Goal: Transaction & Acquisition: Purchase product/service

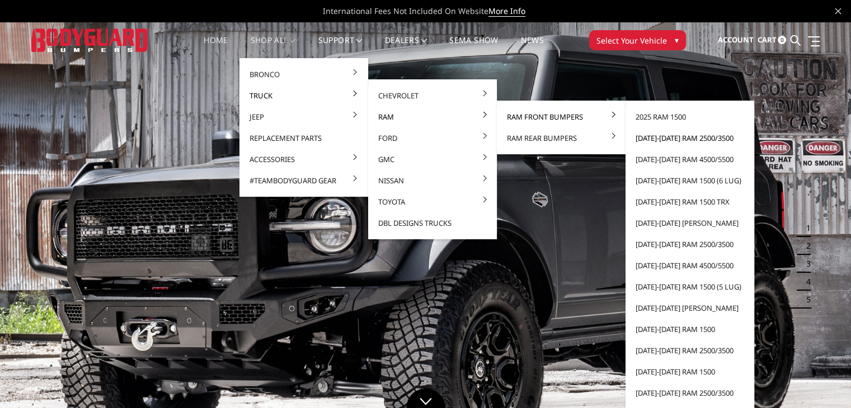
click at [659, 141] on link "[DATE]-[DATE] Ram 2500/3500" at bounding box center [690, 137] width 120 height 21
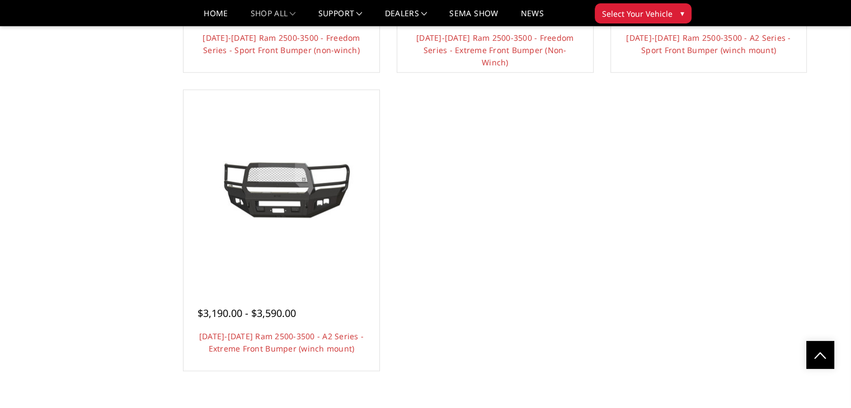
scroll to position [932, 0]
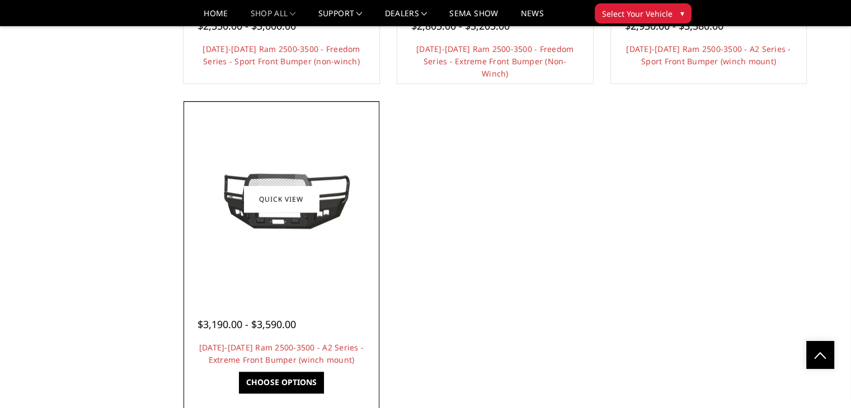
click at [285, 230] on img at bounding box center [281, 199] width 179 height 81
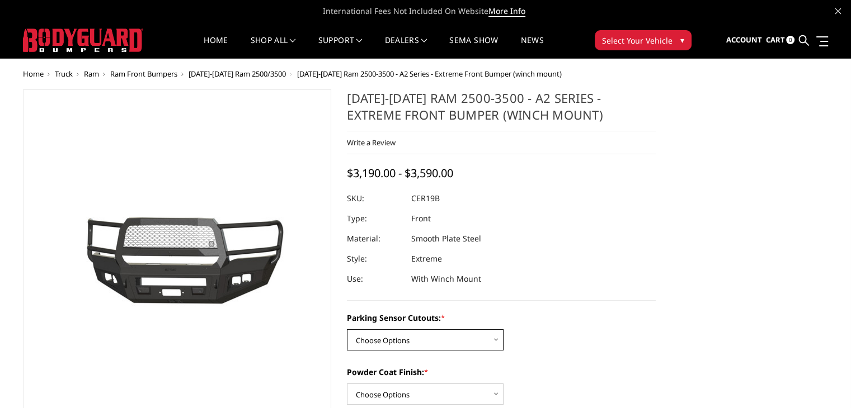
click at [493, 341] on select "Choose Options No - Without Parking Sensor Cutouts Yes - With Parking Sensor Cu…" at bounding box center [425, 339] width 157 height 21
select select "1879"
click at [347, 329] on select "Choose Options No - Without Parking Sensor Cutouts Yes - With Parking Sensor Cu…" at bounding box center [425, 339] width 157 height 21
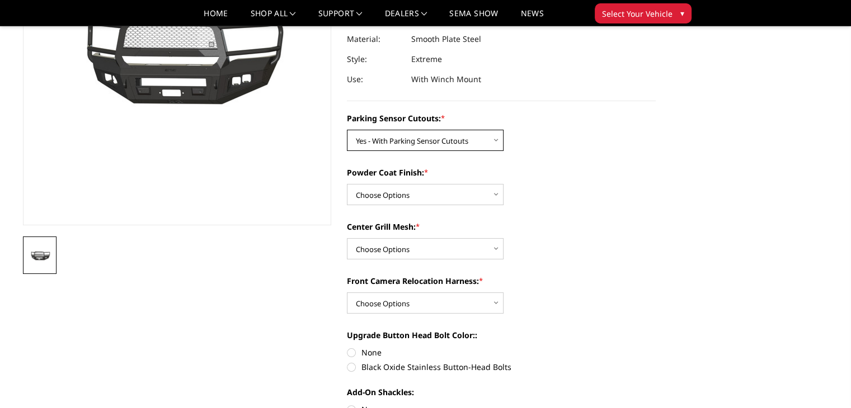
scroll to position [182, 0]
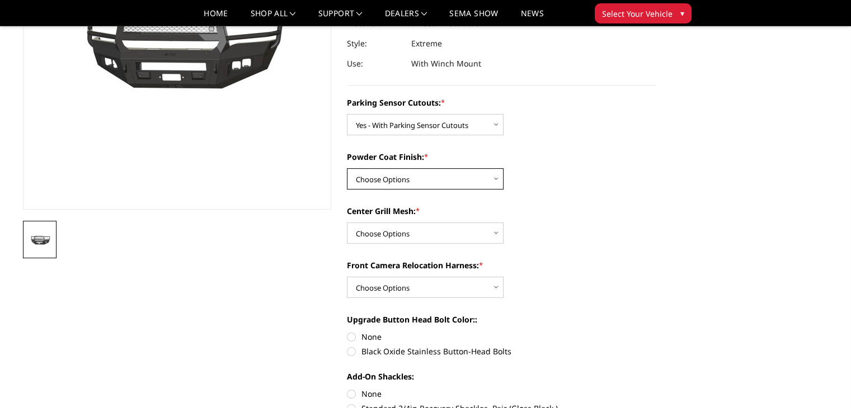
click at [495, 178] on select "Choose Options Bare Metal Textured Black Powder Coat" at bounding box center [425, 178] width 157 height 21
select select "1881"
click at [347, 168] on select "Choose Options Bare Metal Textured Black Powder Coat" at bounding box center [425, 178] width 157 height 21
click at [499, 236] on select "Choose Options WITH Center Grill Mesh WITHOUT Center Grill Mesh" at bounding box center [425, 233] width 157 height 21
click at [347, 223] on select "Choose Options WITH Center Grill Mesh WITHOUT Center Grill Mesh" at bounding box center [425, 233] width 157 height 21
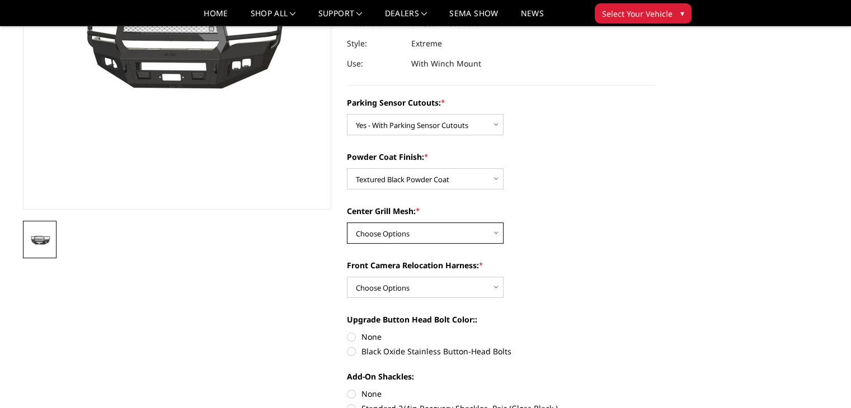
click at [494, 242] on select "Choose Options WITH Center Grill Mesh WITHOUT Center Grill Mesh" at bounding box center [425, 233] width 157 height 21
select select "1882"
click at [347, 223] on select "Choose Options WITH Center Grill Mesh WITHOUT Center Grill Mesh" at bounding box center [425, 233] width 157 height 21
click at [492, 289] on select "Choose Options WITH Front Camera Relocation Harness WITHOUT Front Camera Reloca…" at bounding box center [425, 287] width 157 height 21
select select "1885"
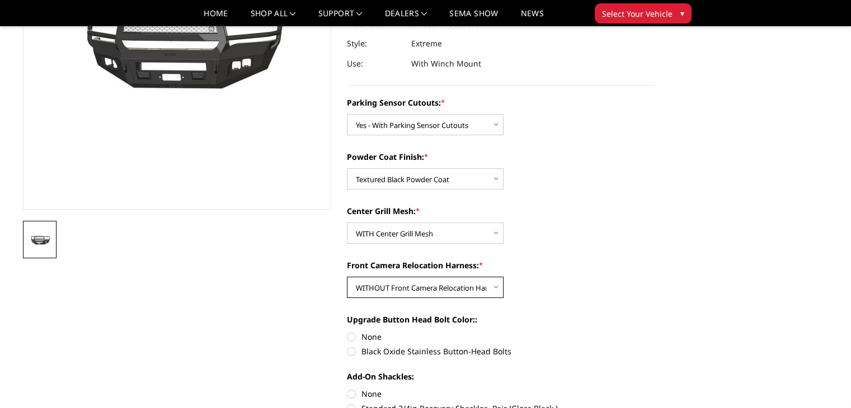
click at [347, 277] on select "Choose Options WITH Front Camera Relocation Harness WITHOUT Front Camera Reloca…" at bounding box center [425, 287] width 157 height 21
click at [351, 349] on label "Black Oxide Stainless Button-Head Bolts" at bounding box center [501, 352] width 309 height 12
click at [655, 332] on input "Black Oxide Stainless Button-Head Bolts" at bounding box center [655, 331] width 1 height 1
radio input "true"
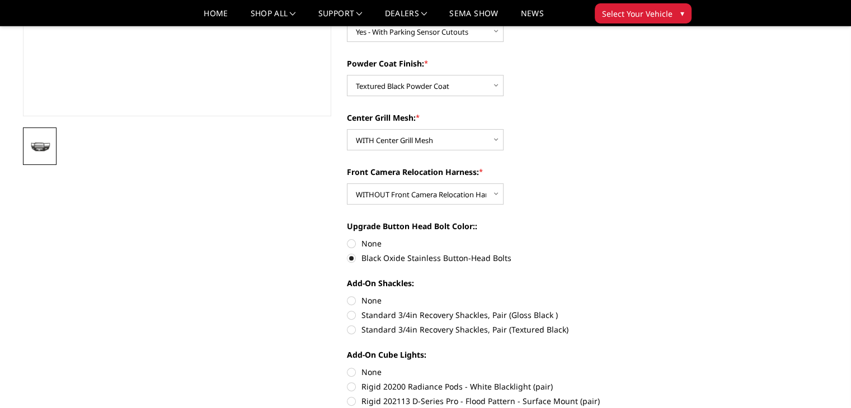
scroll to position [301, 0]
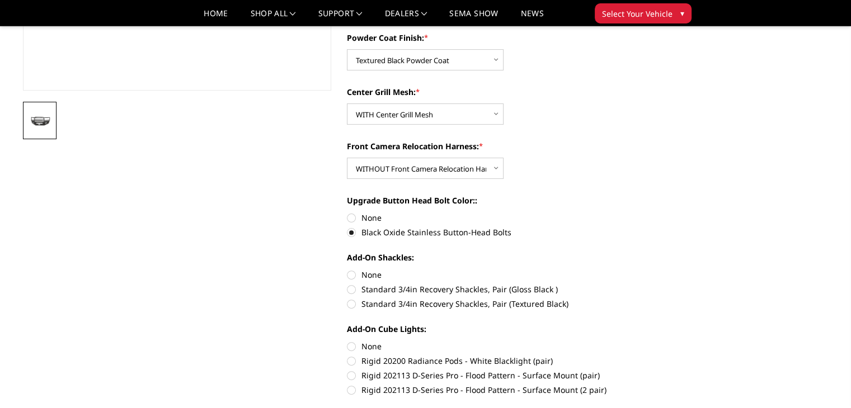
click at [355, 303] on label "Standard 3/4in Recovery Shackles, Pair (Textured Black)" at bounding box center [501, 304] width 309 height 12
click at [655, 284] on input "Standard 3/4in Recovery Shackles, Pair (Textured Black)" at bounding box center [655, 284] width 1 height 1
radio input "true"
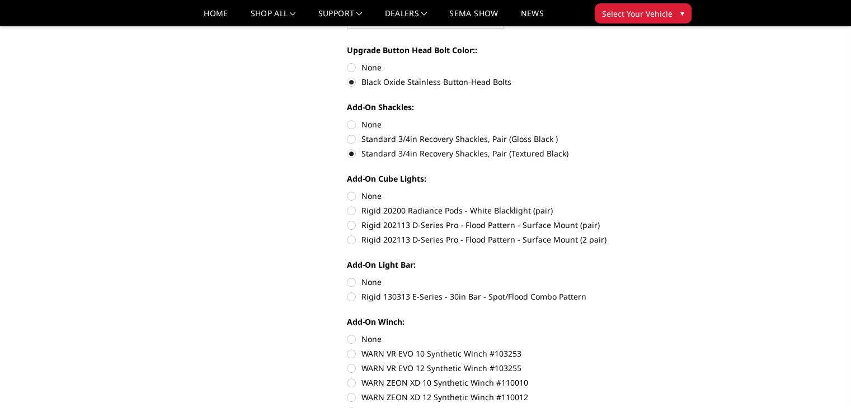
scroll to position [453, 0]
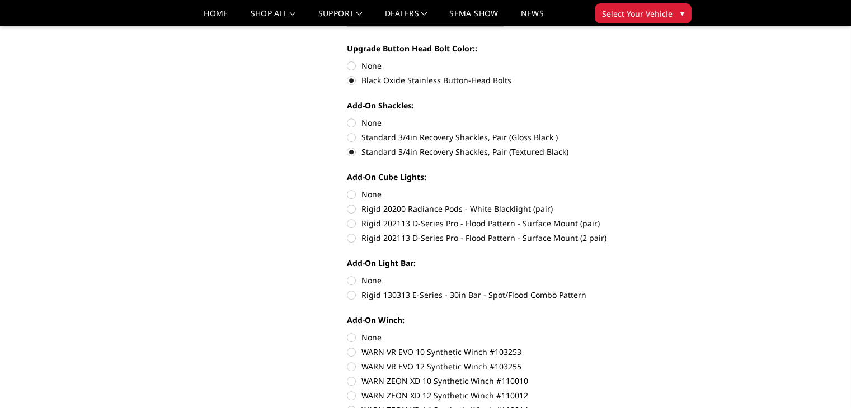
click at [351, 242] on label "Rigid 202113 D-Series Pro - Flood Pattern - Surface Mount (2 pair)" at bounding box center [501, 238] width 309 height 12
click at [655, 218] on input "Rigid 202113 D-Series Pro - Flood Pattern - Surface Mount (2 pair)" at bounding box center [655, 218] width 1 height 1
radio input "true"
click at [361, 298] on label "Rigid 130313 E-Series - 30in Bar - Spot/Flood Combo Pattern" at bounding box center [501, 295] width 309 height 12
click at [655, 275] on input "Rigid 130313 E-Series - 30in Bar - Spot/Flood Combo Pattern" at bounding box center [655, 275] width 1 height 1
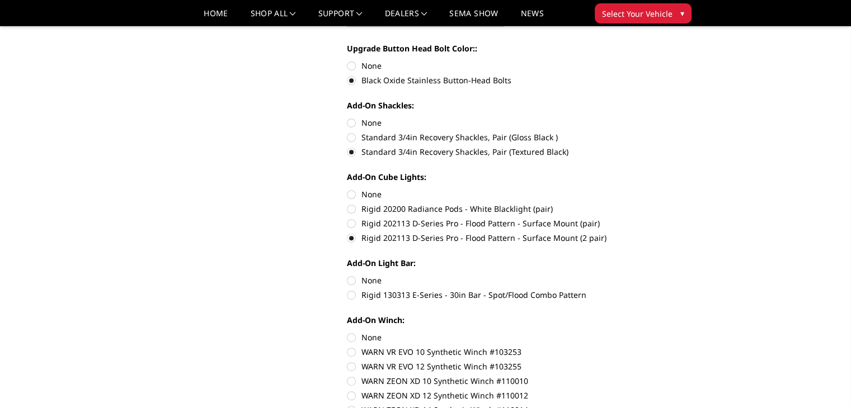
radio input "true"
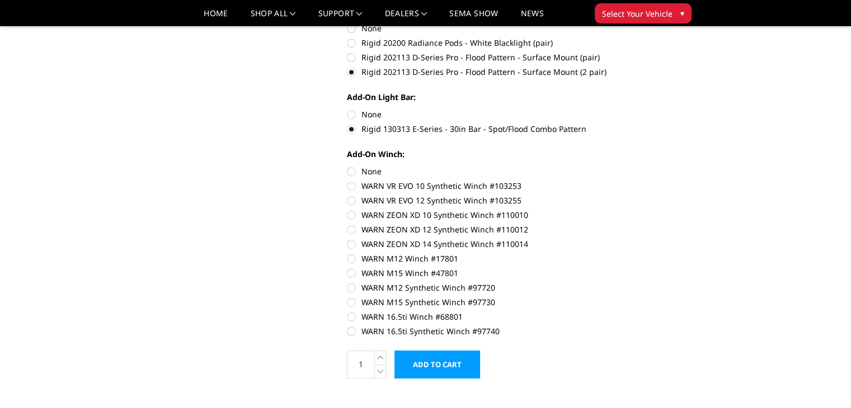
scroll to position [625, 0]
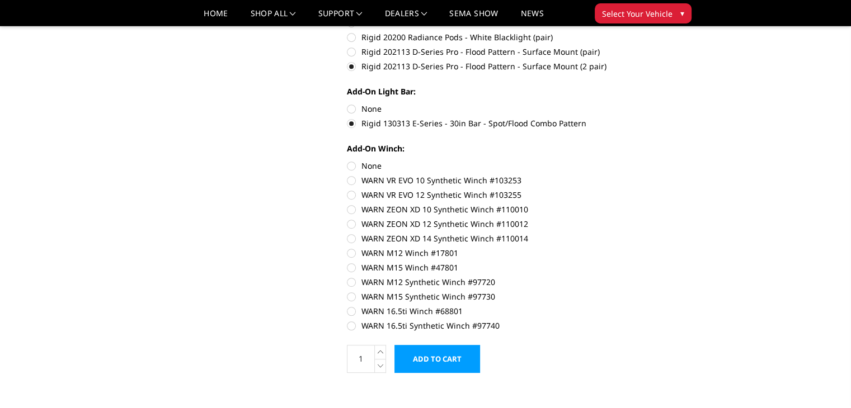
click at [352, 328] on label "WARN 16.5ti Synthetic Winch #97740" at bounding box center [501, 326] width 309 height 12
click at [655, 306] on input "WARN 16.5ti Synthetic Winch #97740" at bounding box center [655, 305] width 1 height 1
radio input "true"
click at [422, 370] on input "Add to Cart" at bounding box center [437, 359] width 86 height 28
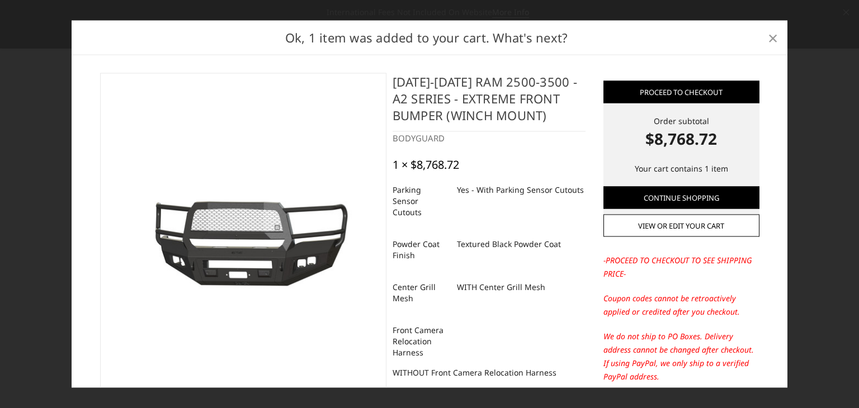
click at [773, 39] on span "×" at bounding box center [773, 37] width 10 height 24
